Goal: Transaction & Acquisition: Purchase product/service

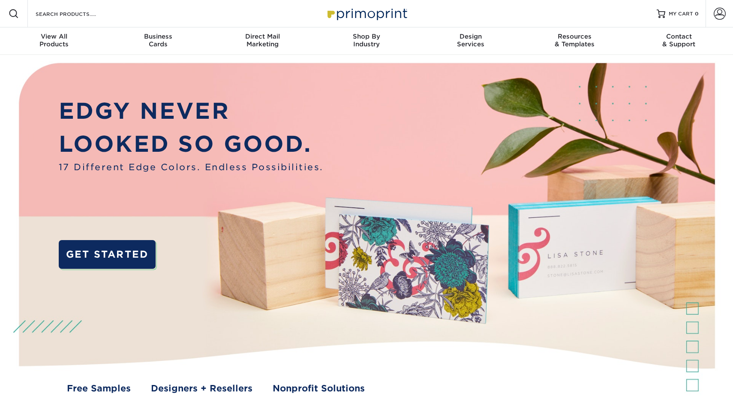
click at [712, 13] on link "Account" at bounding box center [719, 13] width 27 height 27
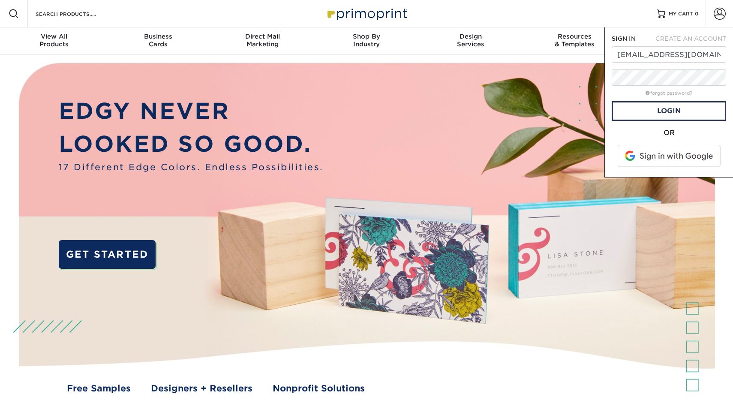
click at [657, 156] on span at bounding box center [669, 156] width 109 height 22
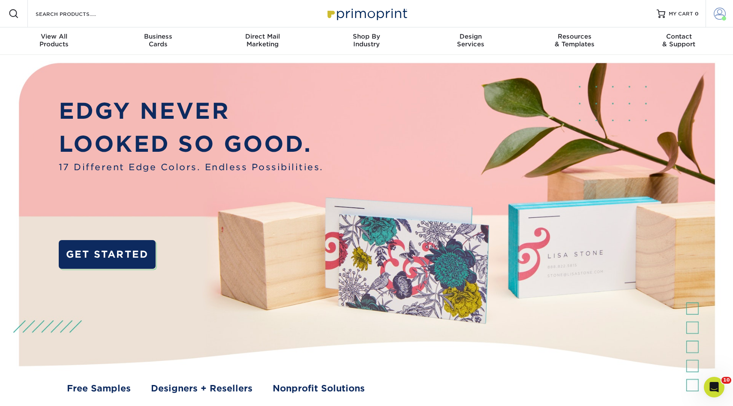
click at [722, 18] on span at bounding box center [724, 18] width 4 height 4
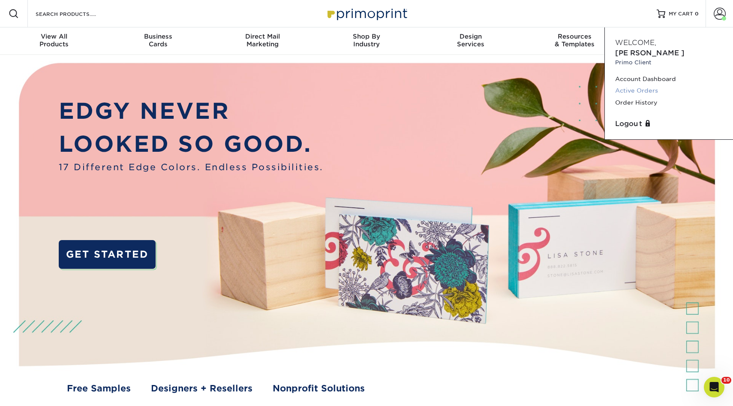
click at [644, 85] on link "Active Orders" at bounding box center [669, 91] width 108 height 12
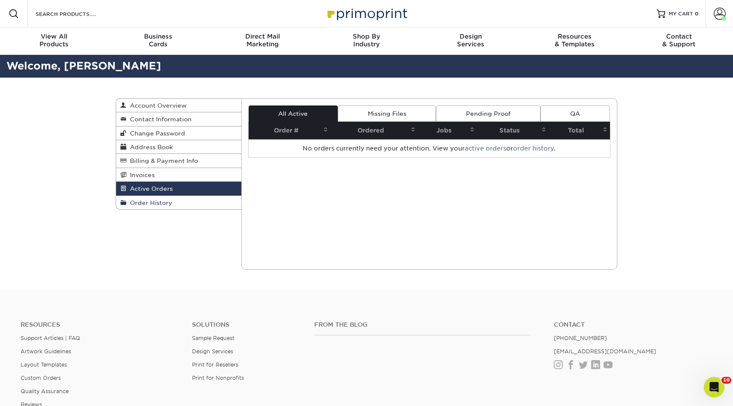
click at [175, 201] on link "Order History" at bounding box center [178, 202] width 125 height 13
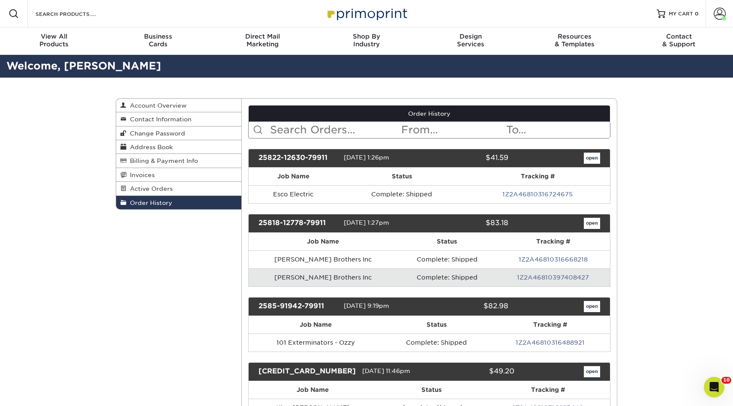
click at [363, 126] on input "text" at bounding box center [335, 130] width 132 height 16
type input "rpm"
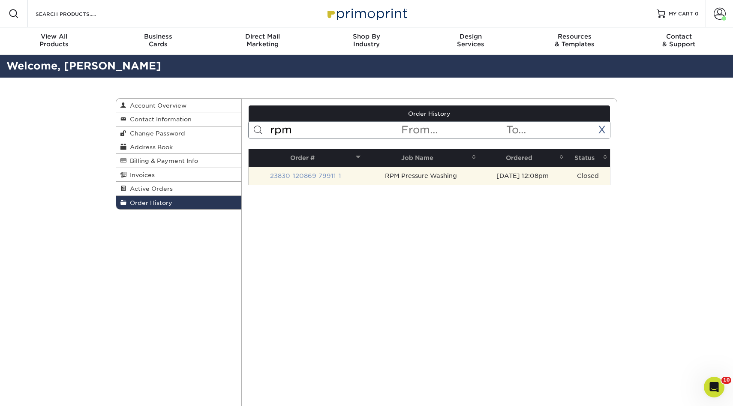
click at [309, 175] on link "23830-120869-79911-1" at bounding box center [305, 175] width 71 height 7
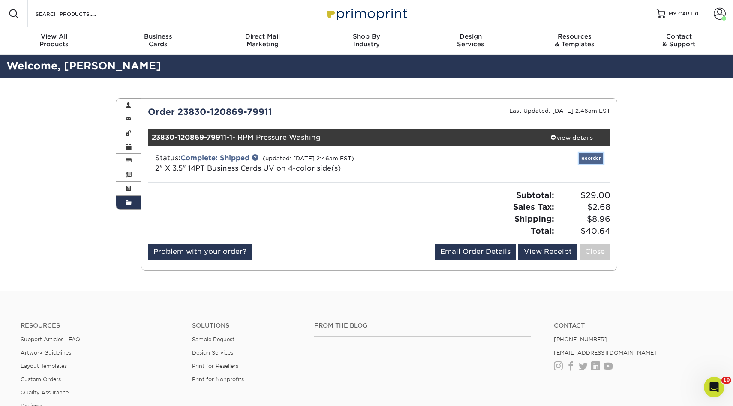
click at [583, 157] on link "Reorder" at bounding box center [591, 158] width 24 height 11
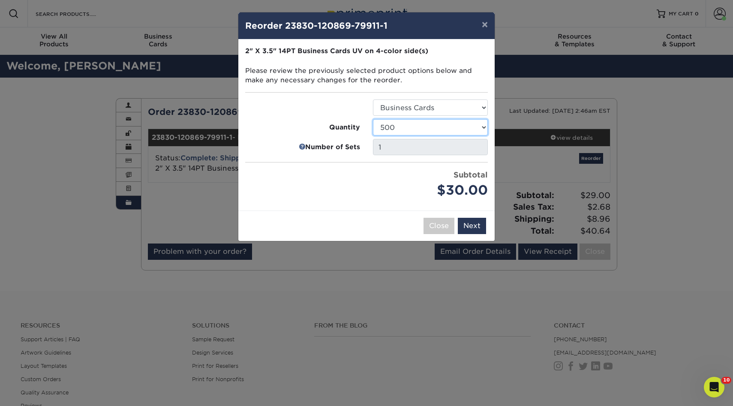
click at [408, 123] on select "25 50 100 250 500 1000 2500 5000 7500 10000 15000 20000 25000 30000 35000 40000…" at bounding box center [430, 127] width 115 height 16
select select "52e3d710-0e8f-4d4d-8560-7d4d8655be69"
click at [373, 119] on select "25 50 100 250 500 1000 2500 5000 7500 10000 15000 20000 25000 30000 35000 40000…" at bounding box center [430, 127] width 115 height 16
click at [474, 227] on button "Next" at bounding box center [472, 226] width 28 height 16
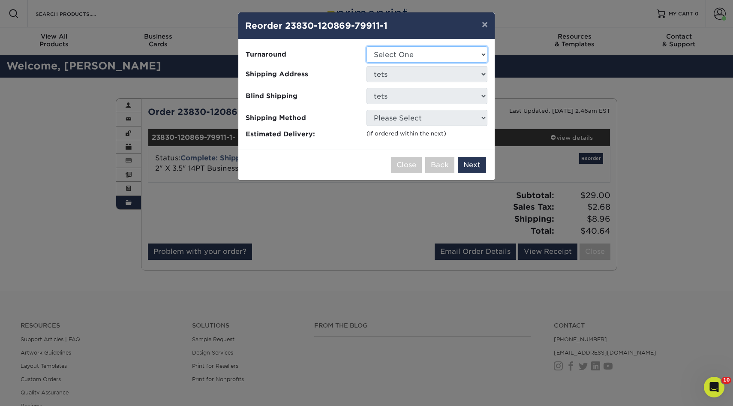
click at [403, 58] on select "Select One 2-4 Business Days 2 Day Next Business Day" at bounding box center [427, 54] width 121 height 16
select select "44cb48fd-644e-4b5e-b8d4-b78b519ed882"
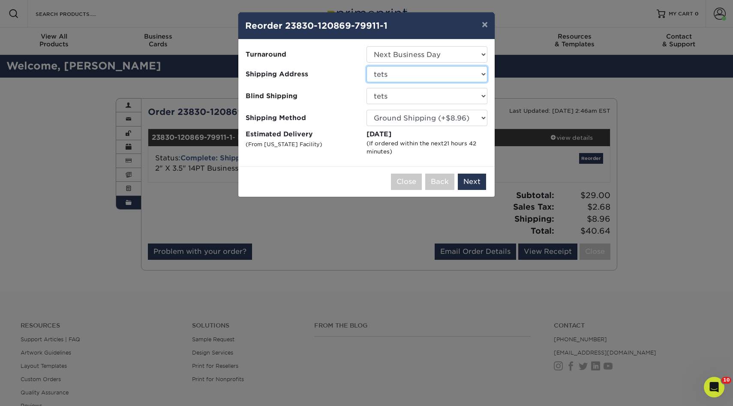
click at [441, 75] on select "Select One 3rd Gen 3rd Gen - Titi A1 Glass AC CLANING BBL" at bounding box center [427, 74] width 121 height 16
select select "253416"
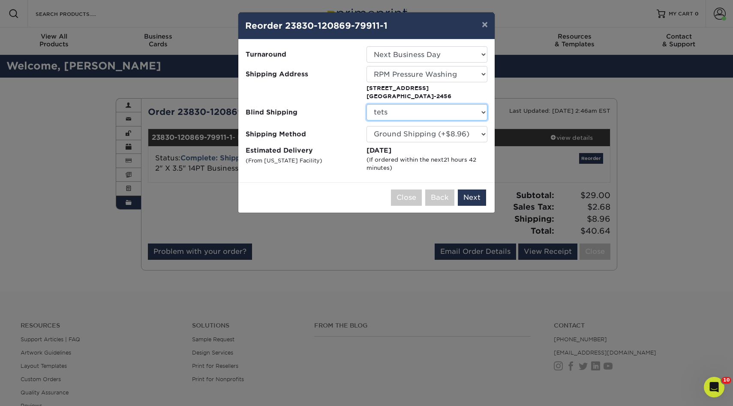
click at [403, 112] on select "No Blind Shipping 3rd Gen 3rd Gen - Titi A1 Glass Asocii" at bounding box center [427, 112] width 121 height 16
select select "132386"
click at [367, 104] on select "No Blind Shipping 3rd Gen 3rd Gen - Titi A1 Glass Asocii" at bounding box center [427, 112] width 121 height 16
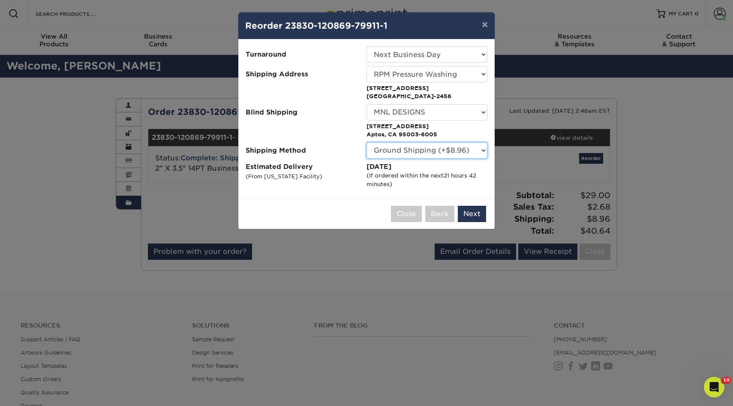
click at [398, 149] on select "Please Select Ground Shipping (+$8.96) 3 Day Shipping Service (+$26.64) 2 Day A…" at bounding box center [427, 150] width 121 height 16
click at [367, 142] on select "Please Select Ground Shipping (+$8.96) 3 Day Shipping Service (+$26.64) 2 Day A…" at bounding box center [427, 150] width 121 height 16
click at [470, 213] on button "Next" at bounding box center [472, 214] width 28 height 16
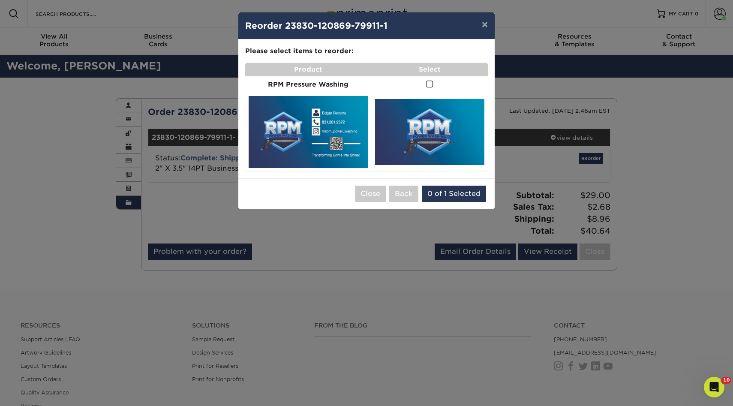
click at [429, 84] on span at bounding box center [429, 84] width 7 height 8
click at [0, 0] on input "checkbox" at bounding box center [0, 0] width 0 height 0
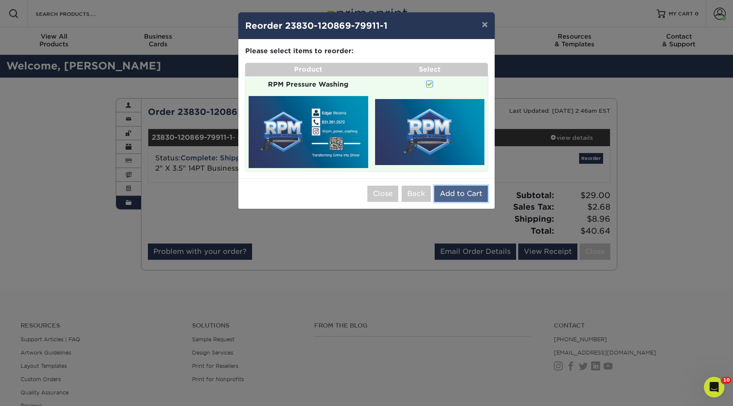
click at [454, 188] on button "Add to Cart" at bounding box center [461, 194] width 54 height 16
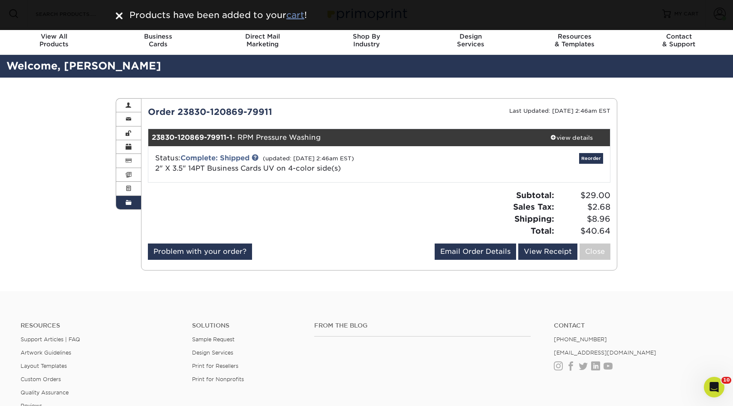
click at [294, 11] on u "cart" at bounding box center [295, 15] width 18 height 10
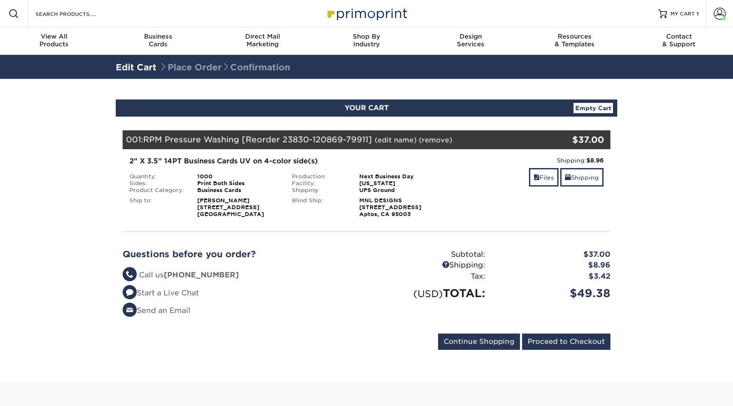
select select "253416"
select select "132386"
click at [569, 180] on span at bounding box center [568, 177] width 6 height 7
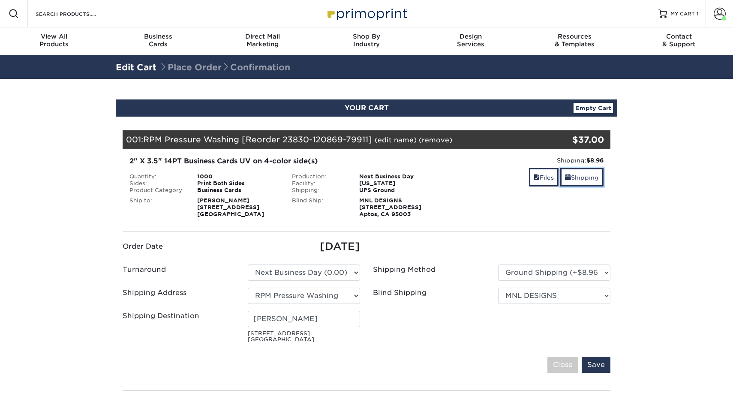
scroll to position [56, 0]
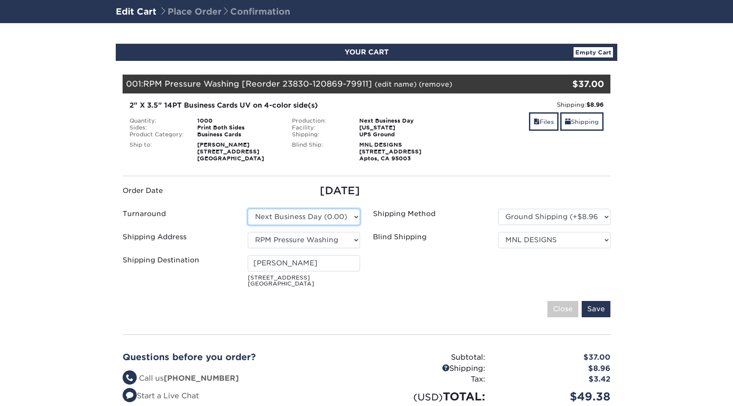
click at [334, 216] on select "Please Select 2 Business Days (0.00) 2-4 Business Days (0.00) Next Business Day…" at bounding box center [304, 217] width 112 height 16
click at [341, 250] on div "Shipping Address Select One 3rd Gen 3rd Gen - Titi A1 Glass AC CLANING Aguirre …" at bounding box center [241, 242] width 250 height 20
click at [340, 237] on select "Select One 3rd Gen 3rd Gen - Titi A1 Glass AC CLANING Aguirre Auto Aldo Monroy …" at bounding box center [304, 240] width 112 height 16
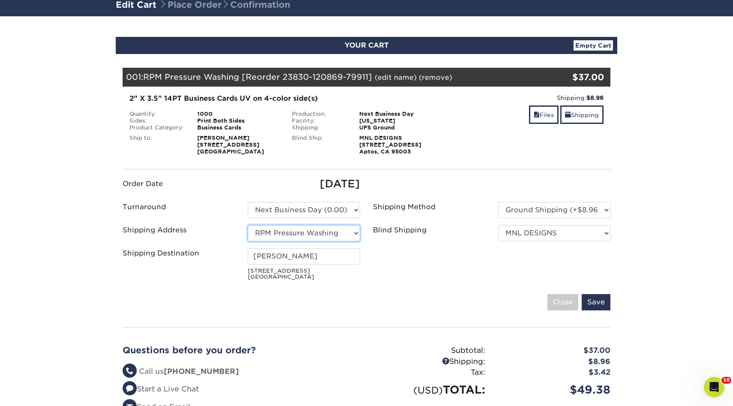
scroll to position [0, 0]
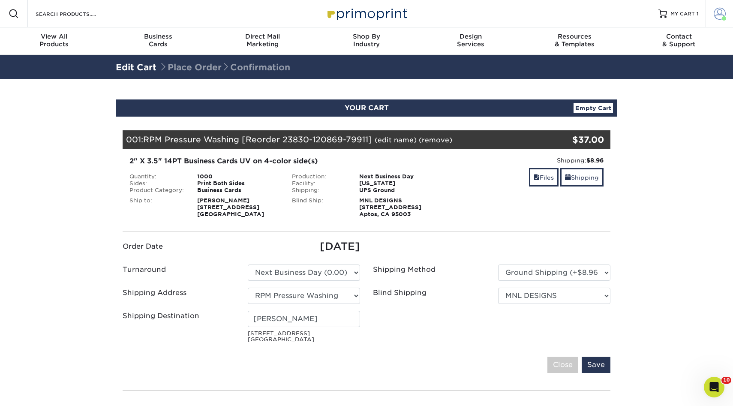
click at [716, 12] on span at bounding box center [720, 14] width 12 height 12
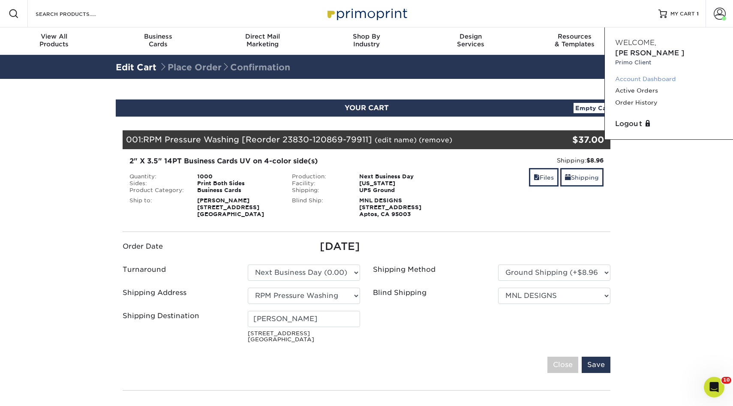
click at [640, 73] on link "Account Dashboard" at bounding box center [669, 79] width 108 height 12
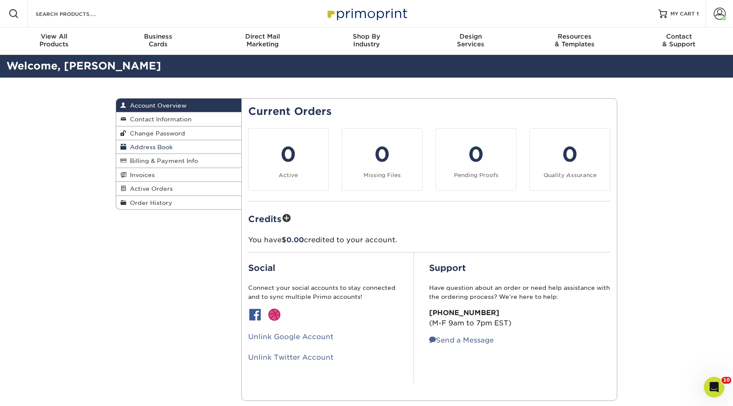
click at [147, 150] on span "Address Book" at bounding box center [149, 147] width 46 height 7
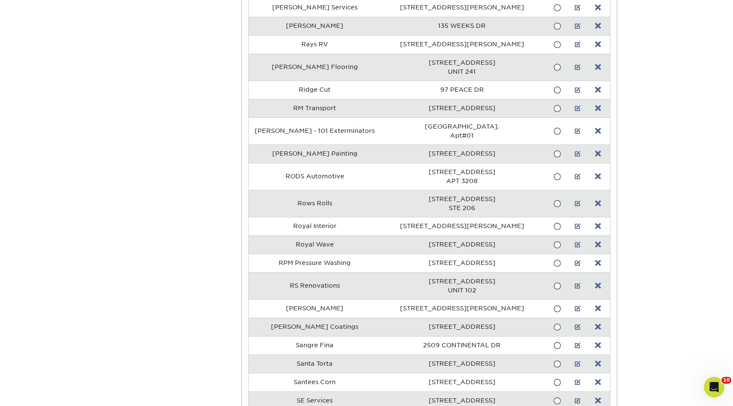
scroll to position [3695, 0]
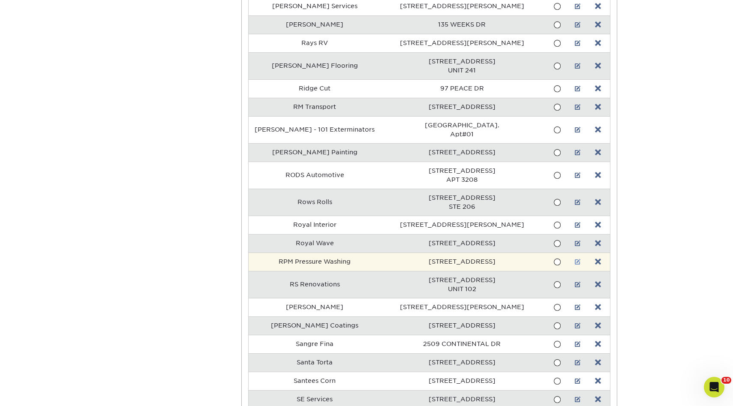
click at [575, 261] on link at bounding box center [578, 262] width 6 height 7
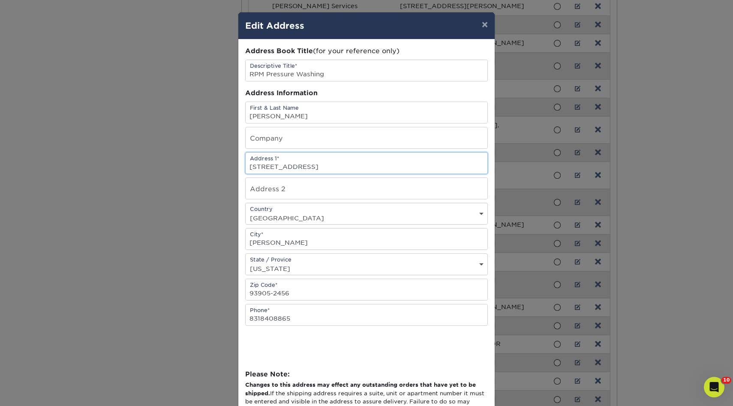
click at [333, 164] on input "1326 FAIRHAVEN ST" at bounding box center [367, 163] width 242 height 21
paste input "988 princeton ct salinas ca 93906"
drag, startPoint x: 312, startPoint y: 168, endPoint x: 409, endPoint y: 171, distance: 96.9
click at [409, 171] on input "1988 princeton ct salinas ca 93906" at bounding box center [367, 163] width 242 height 21
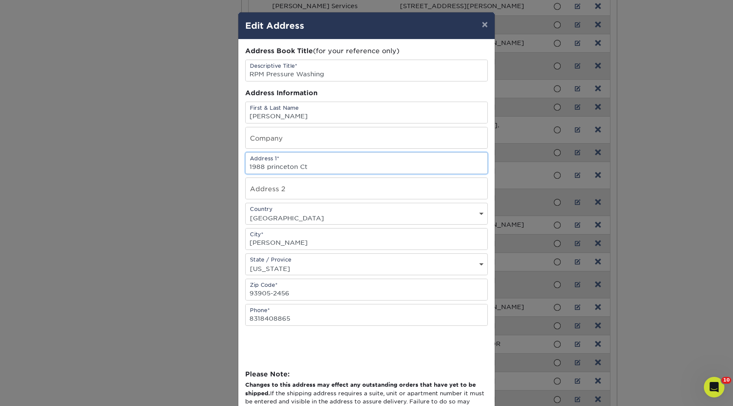
type input "1988 princeton Ct"
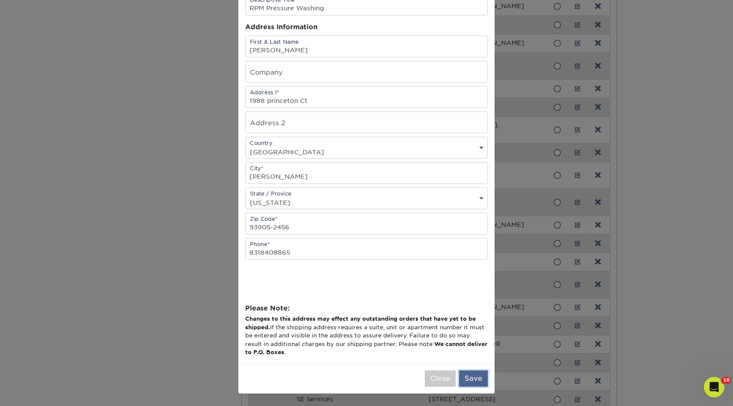
click at [472, 374] on button "Save" at bounding box center [473, 378] width 29 height 16
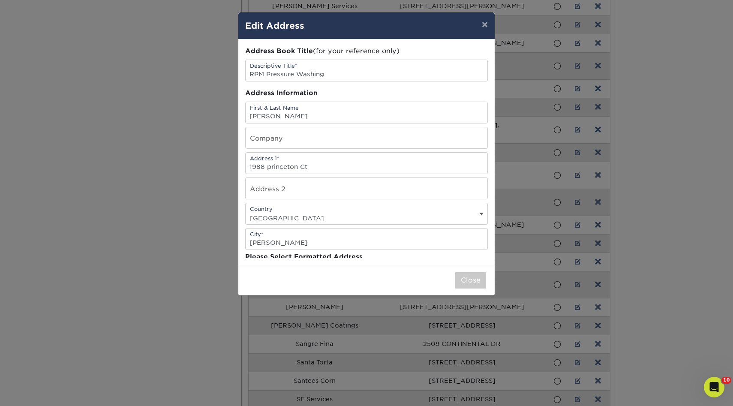
scroll to position [0, 0]
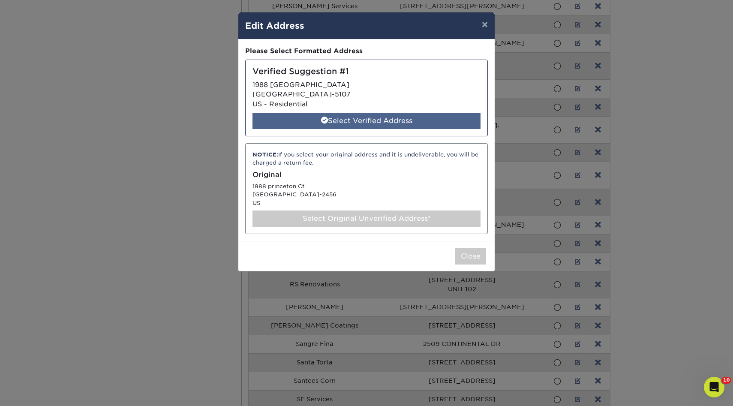
click at [362, 117] on div "Select Verified Address" at bounding box center [367, 121] width 228 height 16
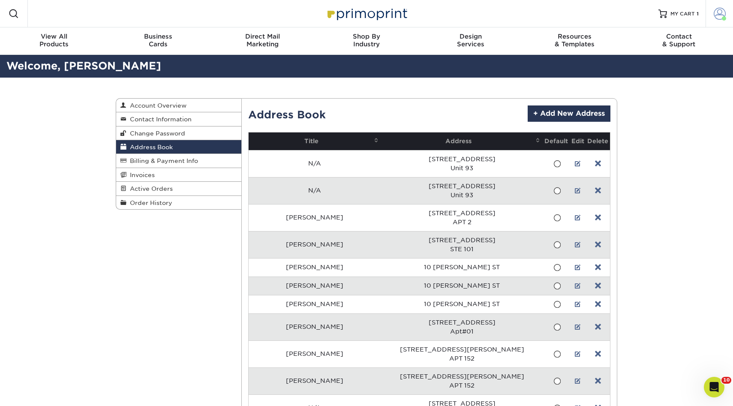
click at [723, 18] on span at bounding box center [724, 18] width 4 height 4
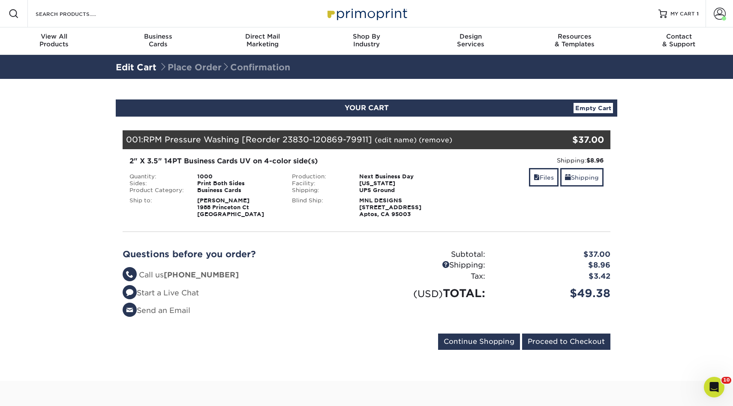
click at [43, 217] on section "YOUR CART Empty Cart Your Cart is Empty View Account Active Orders Order Histor…" at bounding box center [366, 230] width 733 height 302
click at [551, 343] on input "Proceed to Checkout" at bounding box center [566, 342] width 88 height 16
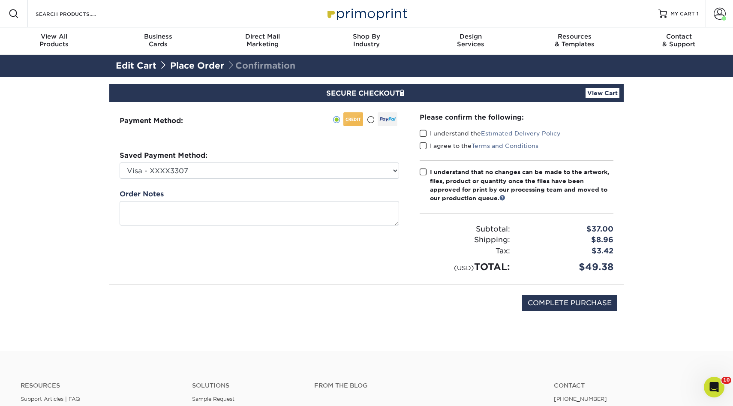
click at [337, 166] on select "Visa - XXXX3307 Visa - XXXX3562 New Credit Card" at bounding box center [260, 170] width 280 height 16
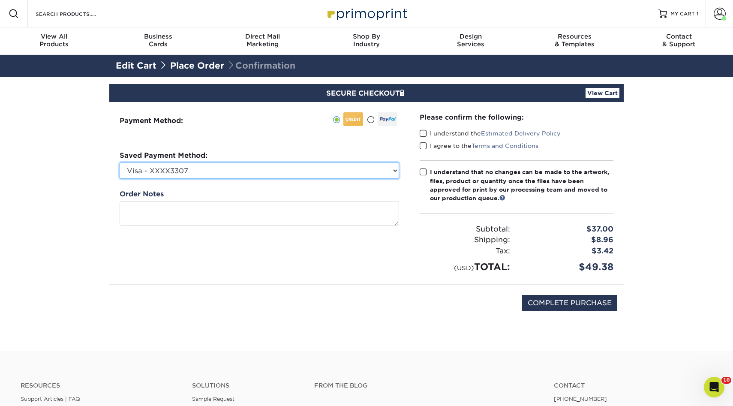
select select "72308"
click at [120, 162] on select "Visa - XXXX3307 Visa - XXXX3562 New Credit Card" at bounding box center [260, 170] width 280 height 16
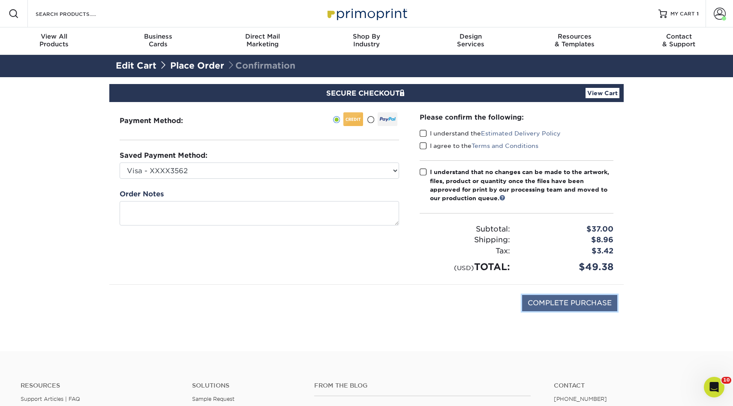
click at [562, 306] on input "COMPLETE PURCHASE" at bounding box center [569, 303] width 95 height 16
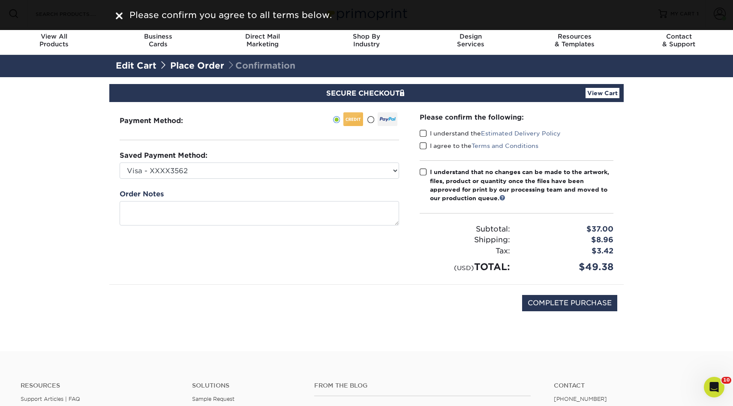
click at [427, 135] on span at bounding box center [423, 133] width 7 height 8
click at [0, 0] on input "I understand the Estimated Delivery Policy" at bounding box center [0, 0] width 0 height 0
click at [427, 144] on span at bounding box center [423, 146] width 7 height 8
click at [0, 0] on input "I agree to the Terms and Conditions" at bounding box center [0, 0] width 0 height 0
click at [424, 167] on div "Please confirm the following: I understand the Estimated Delivery Policy I agre…" at bounding box center [517, 193] width 194 height 162
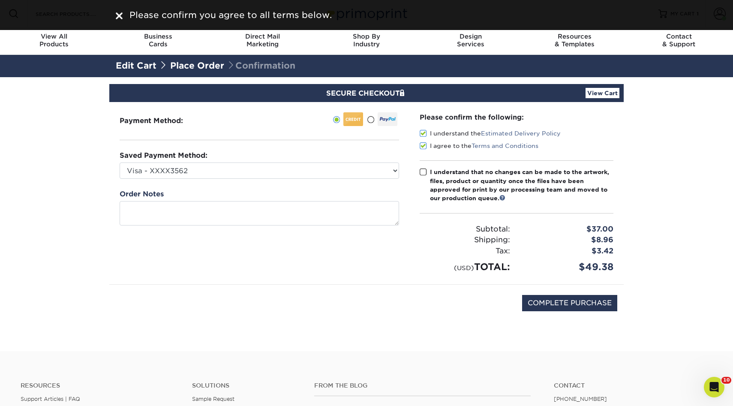
click at [424, 177] on label "I understand that no changes can be made to the artwork, files, product or quan…" at bounding box center [517, 185] width 194 height 35
click at [0, 0] on input "I understand that no changes can be made to the artwork, files, product or quan…" at bounding box center [0, 0] width 0 height 0
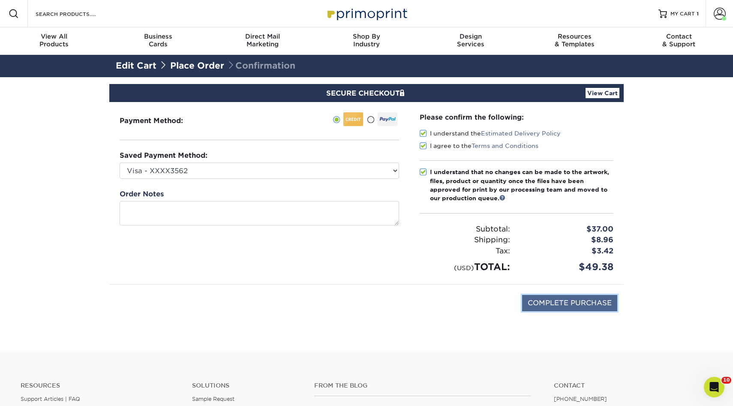
click at [559, 307] on input "COMPLETE PURCHASE" at bounding box center [569, 303] width 95 height 16
type input "PROCESSING, PLEASE WAIT..."
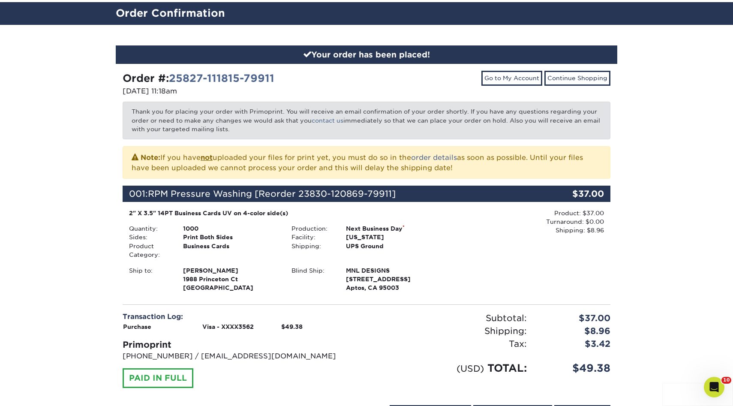
scroll to position [59, 0]
